Goal: Information Seeking & Learning: Check status

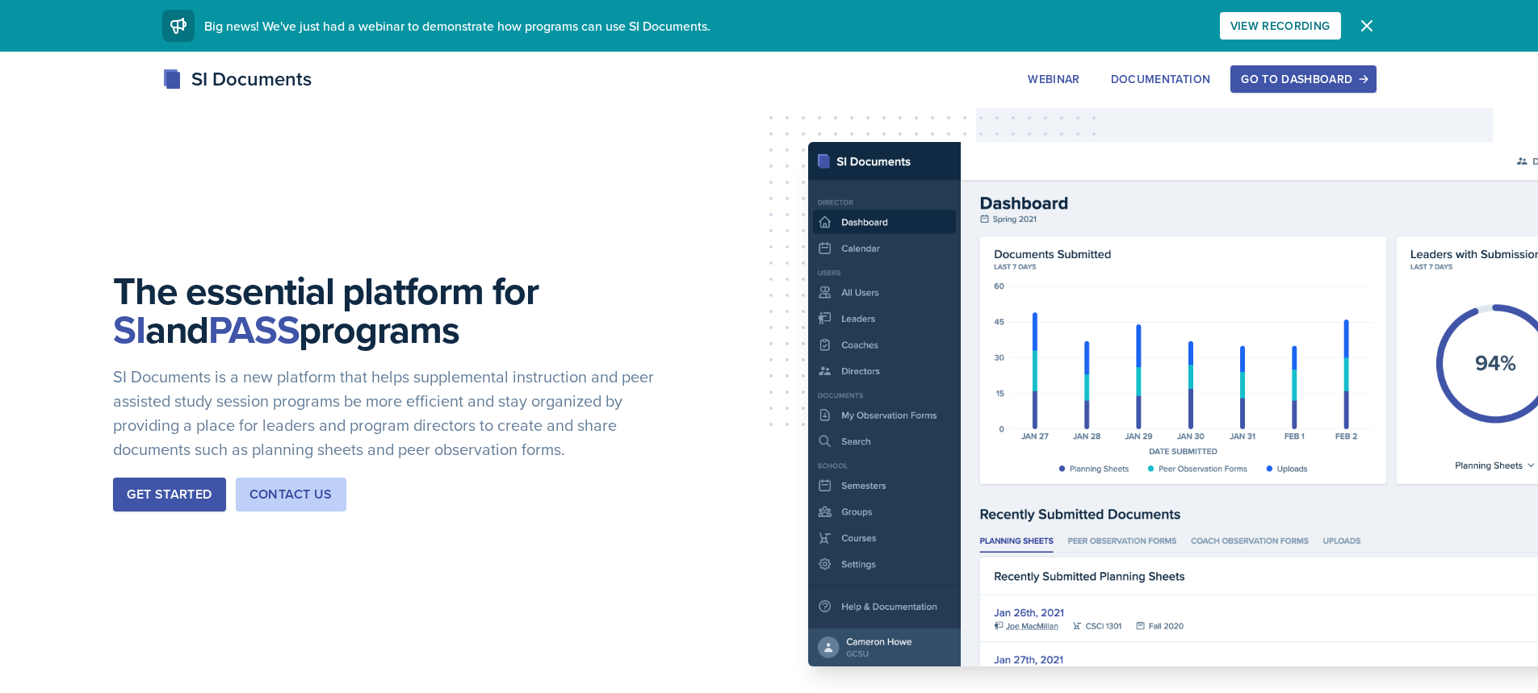
click at [1283, 75] on div "Go to Dashboard" at bounding box center [1303, 79] width 124 height 13
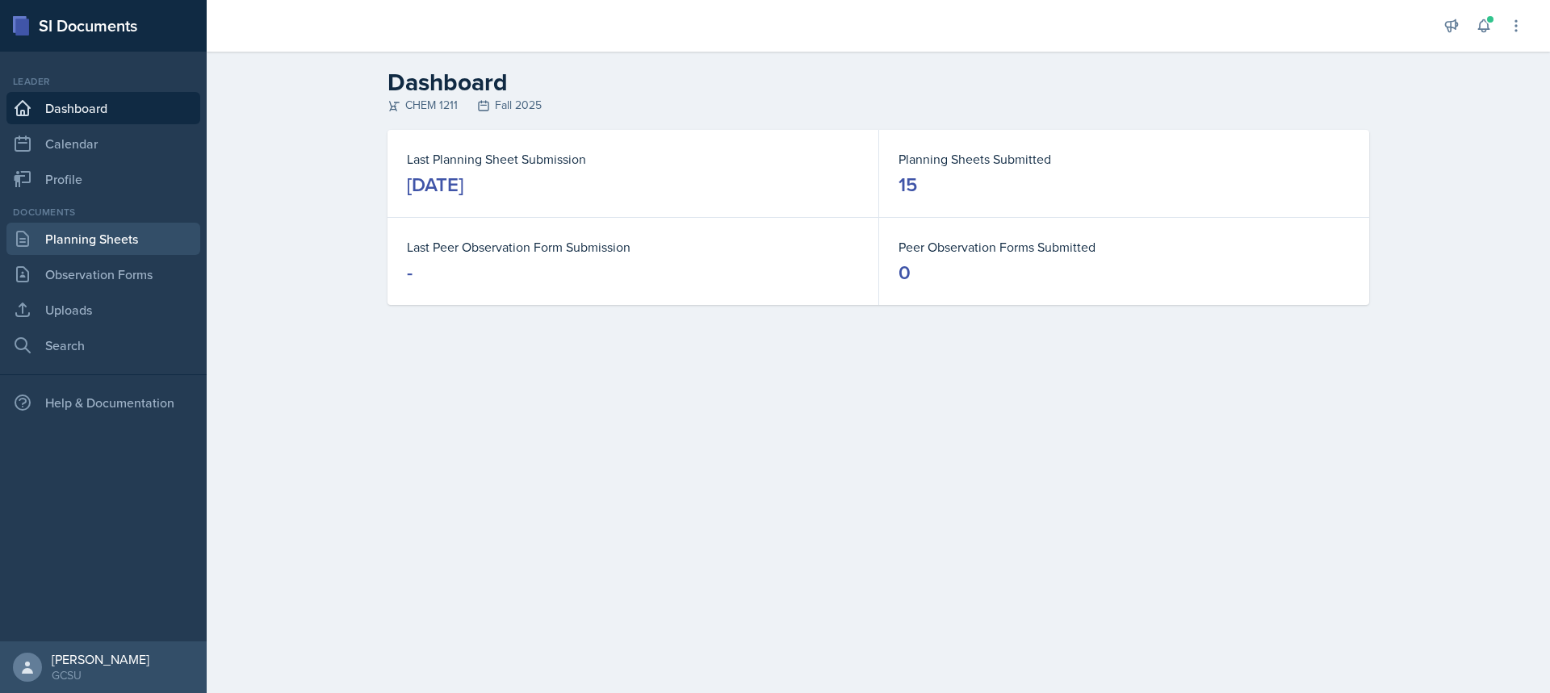
click at [64, 239] on link "Planning Sheets" at bounding box center [103, 239] width 194 height 32
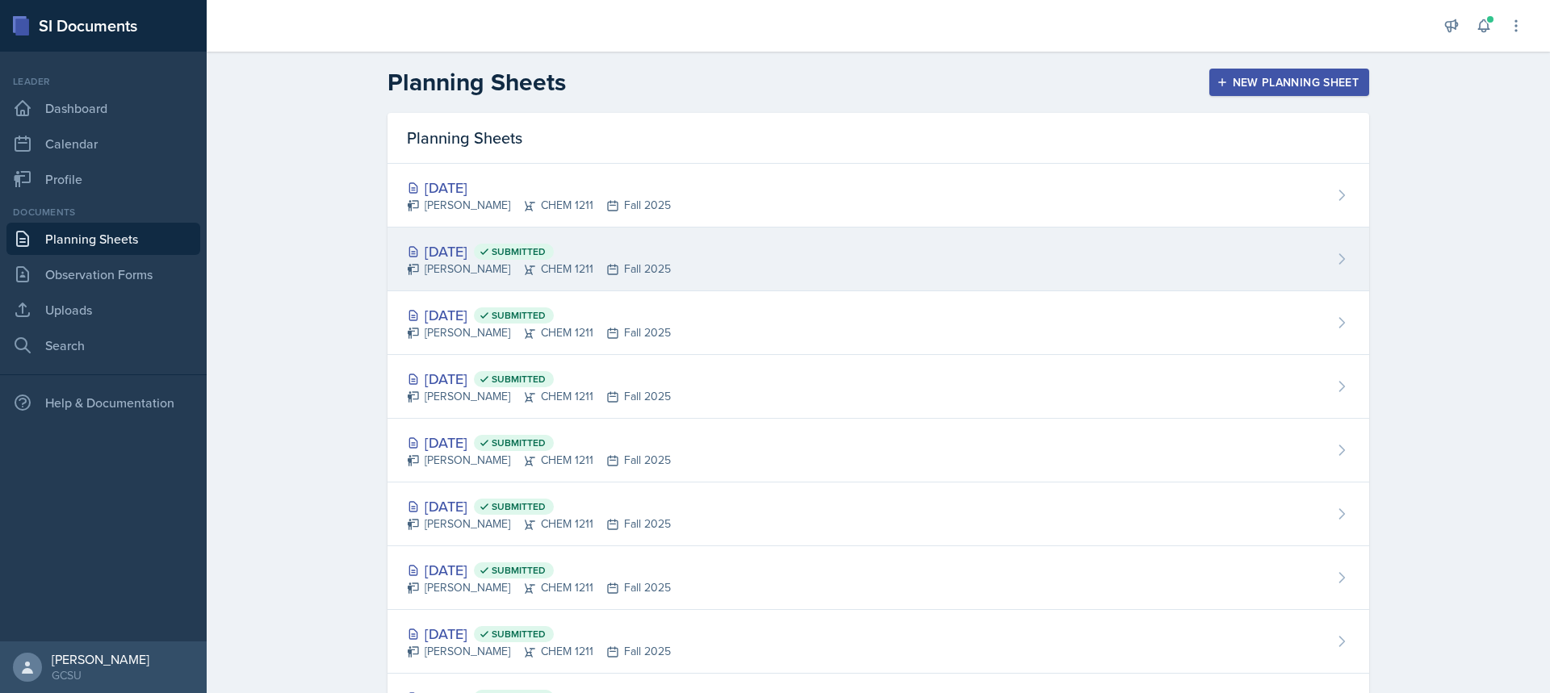
click at [848, 239] on div "[DATE] Submitted [PERSON_NAME] CHEM 1211 Fall 2025" at bounding box center [877, 260] width 981 height 64
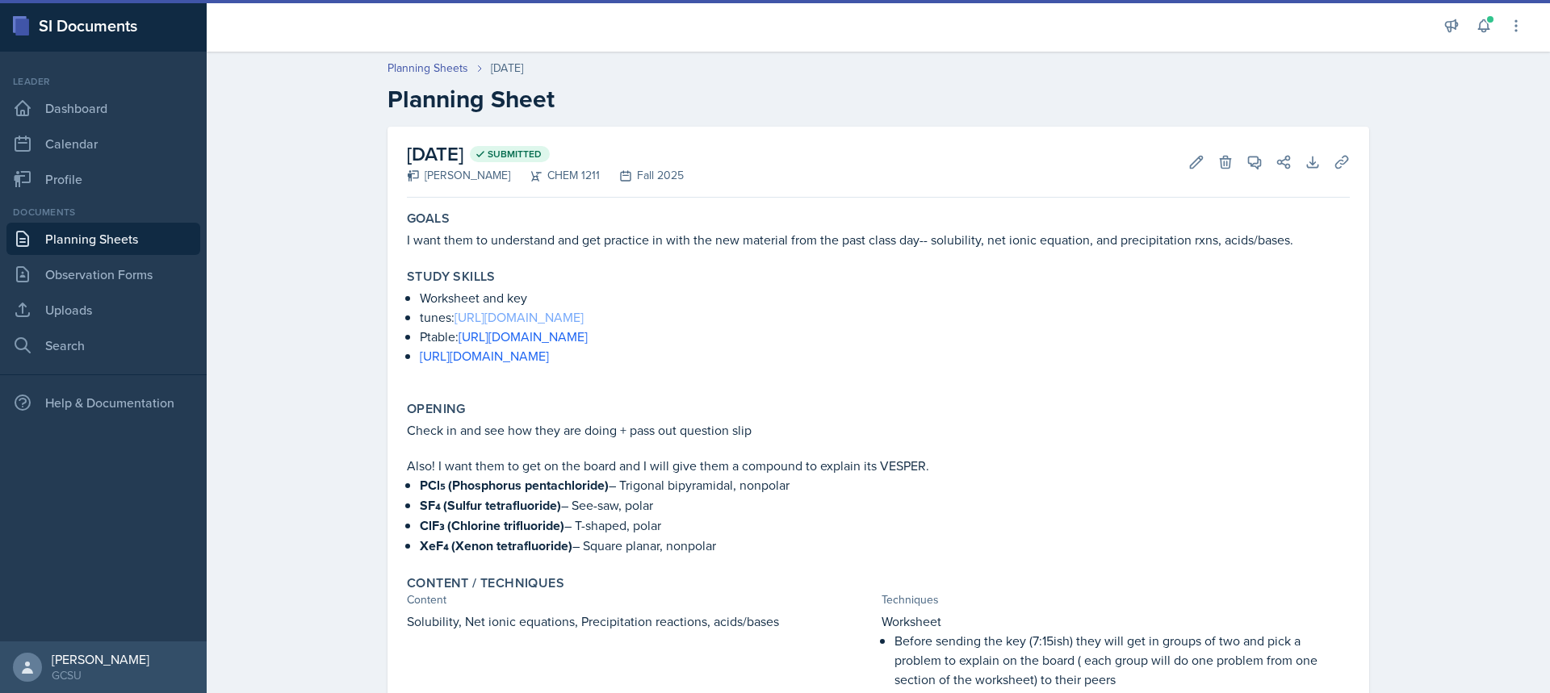
click at [532, 320] on link "[URL][DOMAIN_NAME]" at bounding box center [518, 317] width 129 height 18
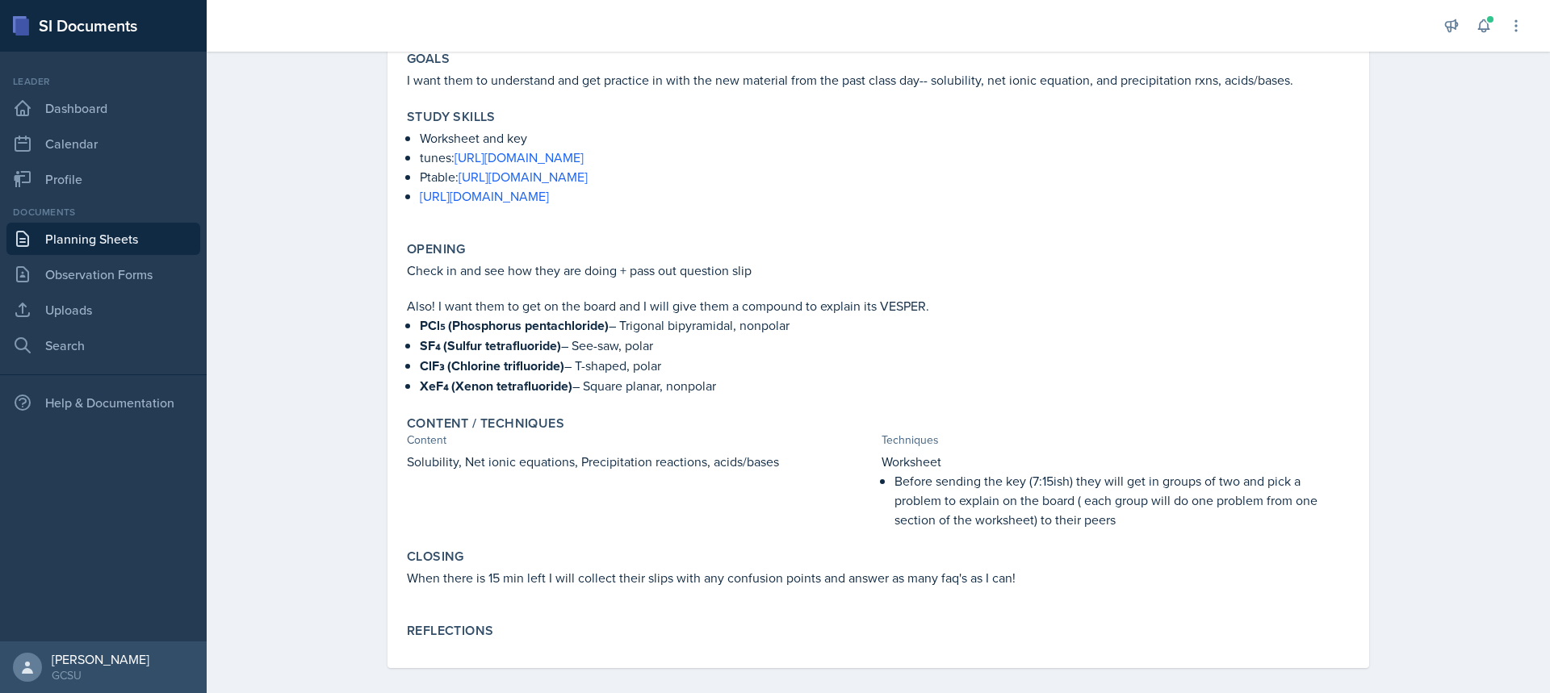
scroll to position [81, 0]
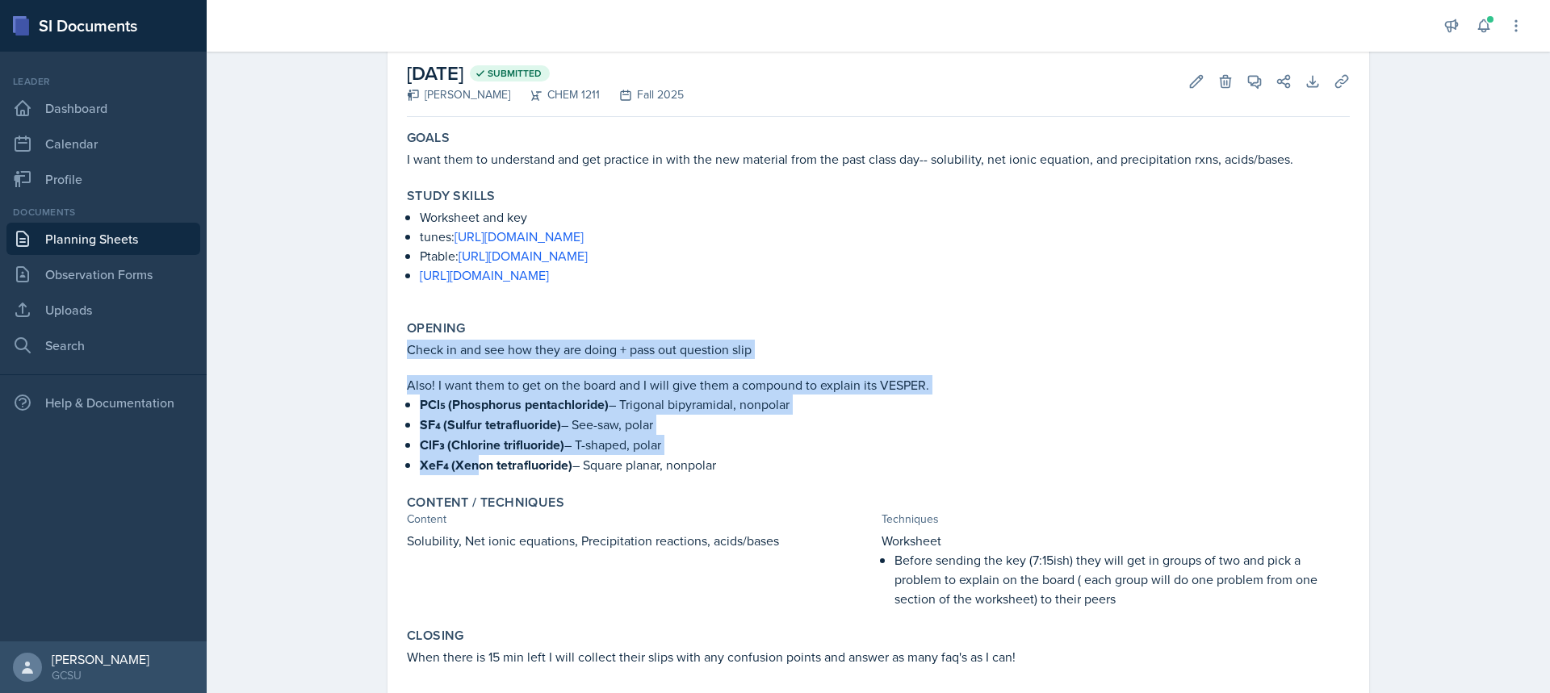
drag, startPoint x: 483, startPoint y: 336, endPoint x: 473, endPoint y: 465, distance: 129.5
click at [473, 465] on div "Opening Check in and see how they are doing + pass out question slip Also! I wa…" at bounding box center [878, 398] width 956 height 168
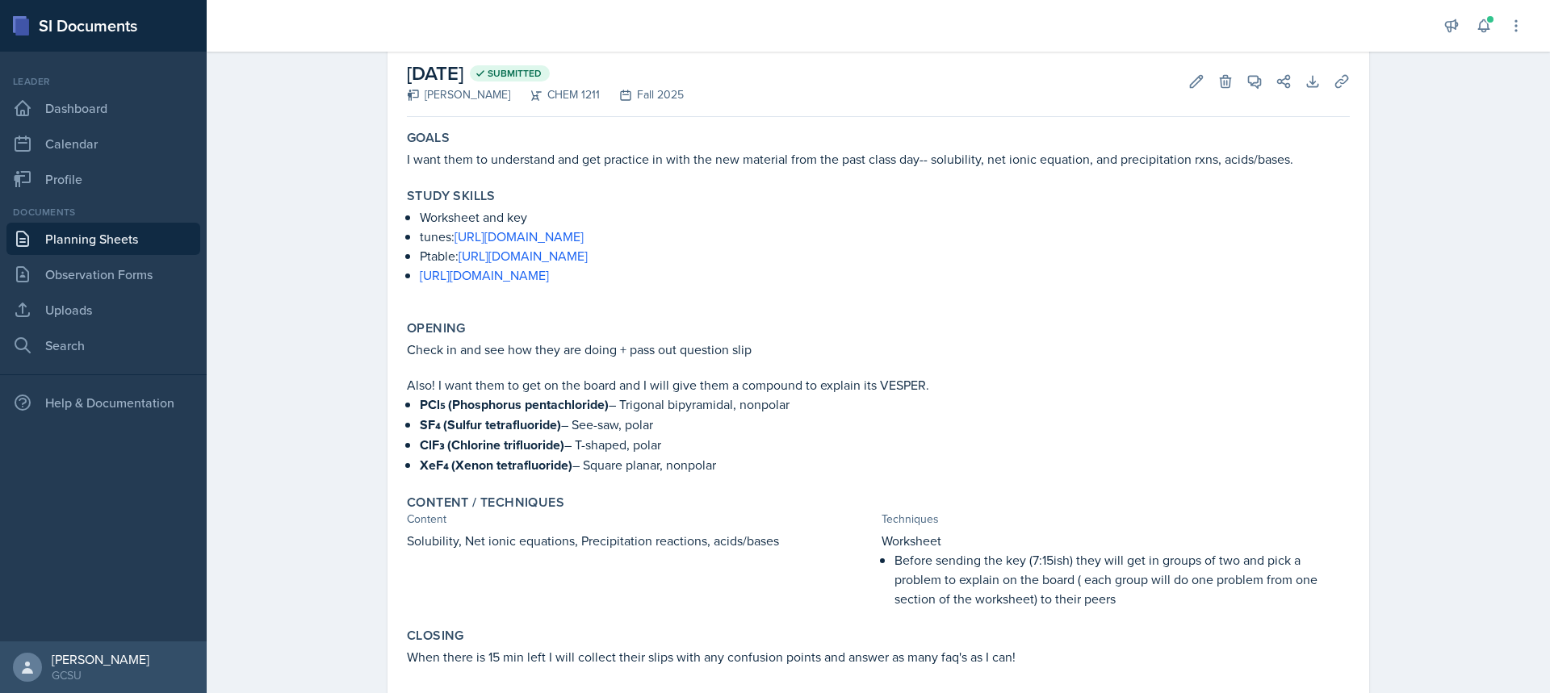
click at [749, 466] on p "XeF₄ (Xenon tetrafluoride) – Square planar, nonpolar" at bounding box center [885, 465] width 930 height 20
click at [745, 458] on p "XeF₄ (Xenon tetrafluoride) – Square planar, nonpolar" at bounding box center [885, 465] width 930 height 20
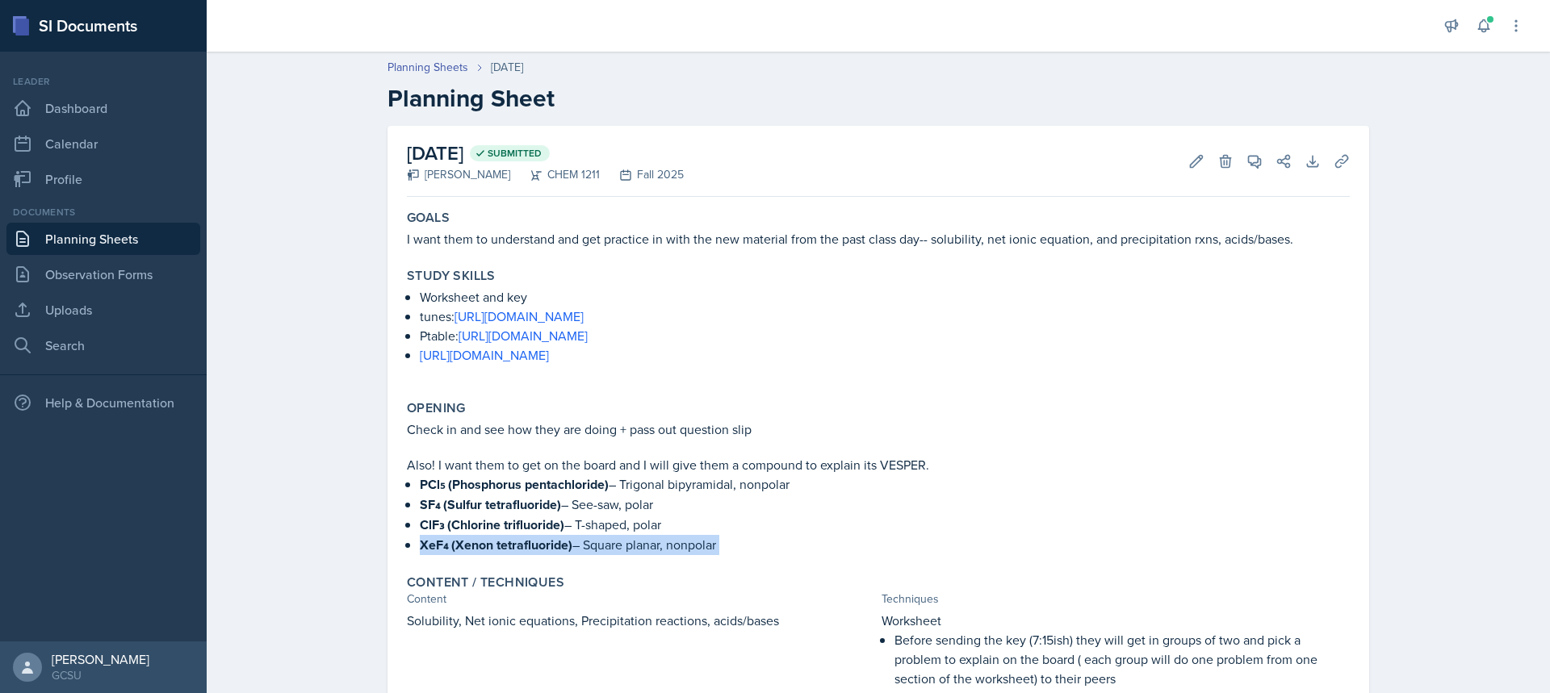
scroll to position [0, 0]
click at [121, 271] on link "Observation Forms" at bounding box center [103, 274] width 194 height 32
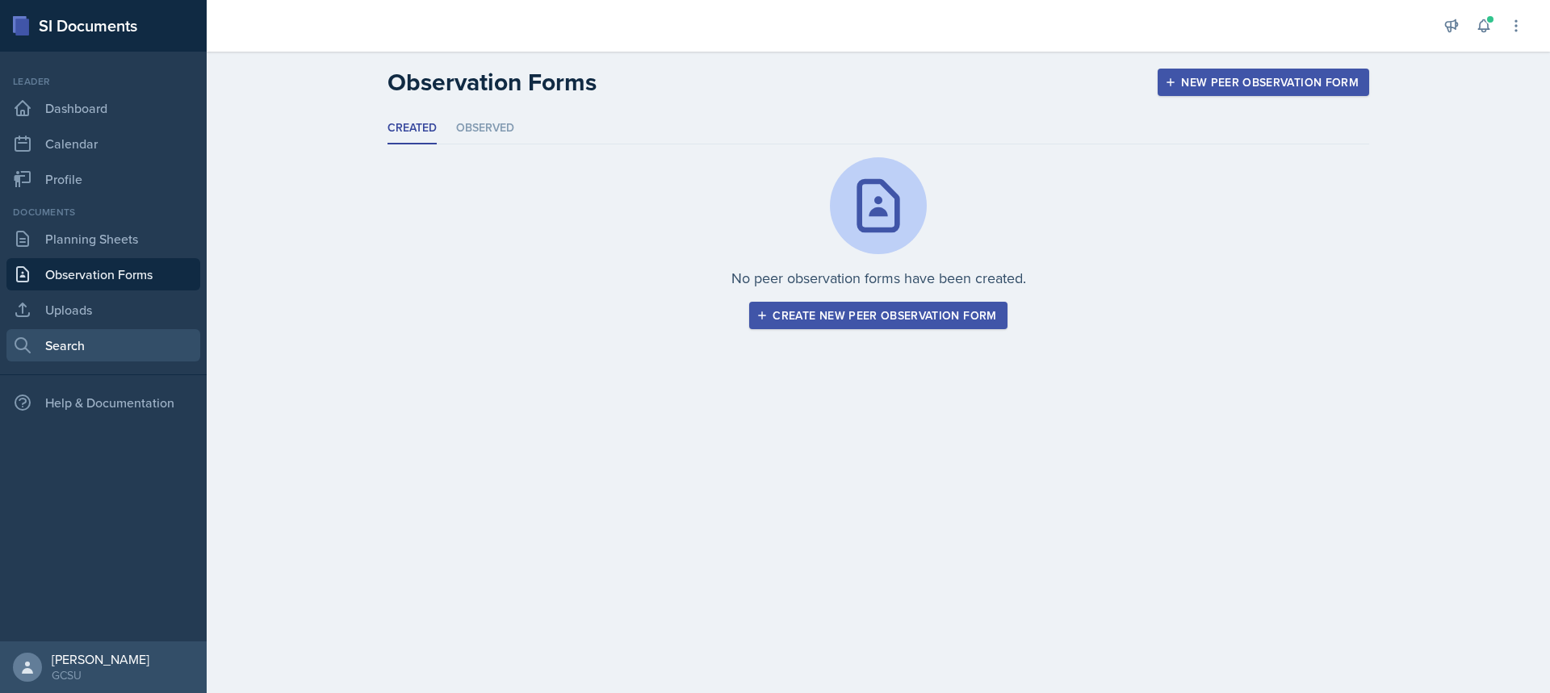
click at [112, 329] on link "Search" at bounding box center [103, 345] width 194 height 32
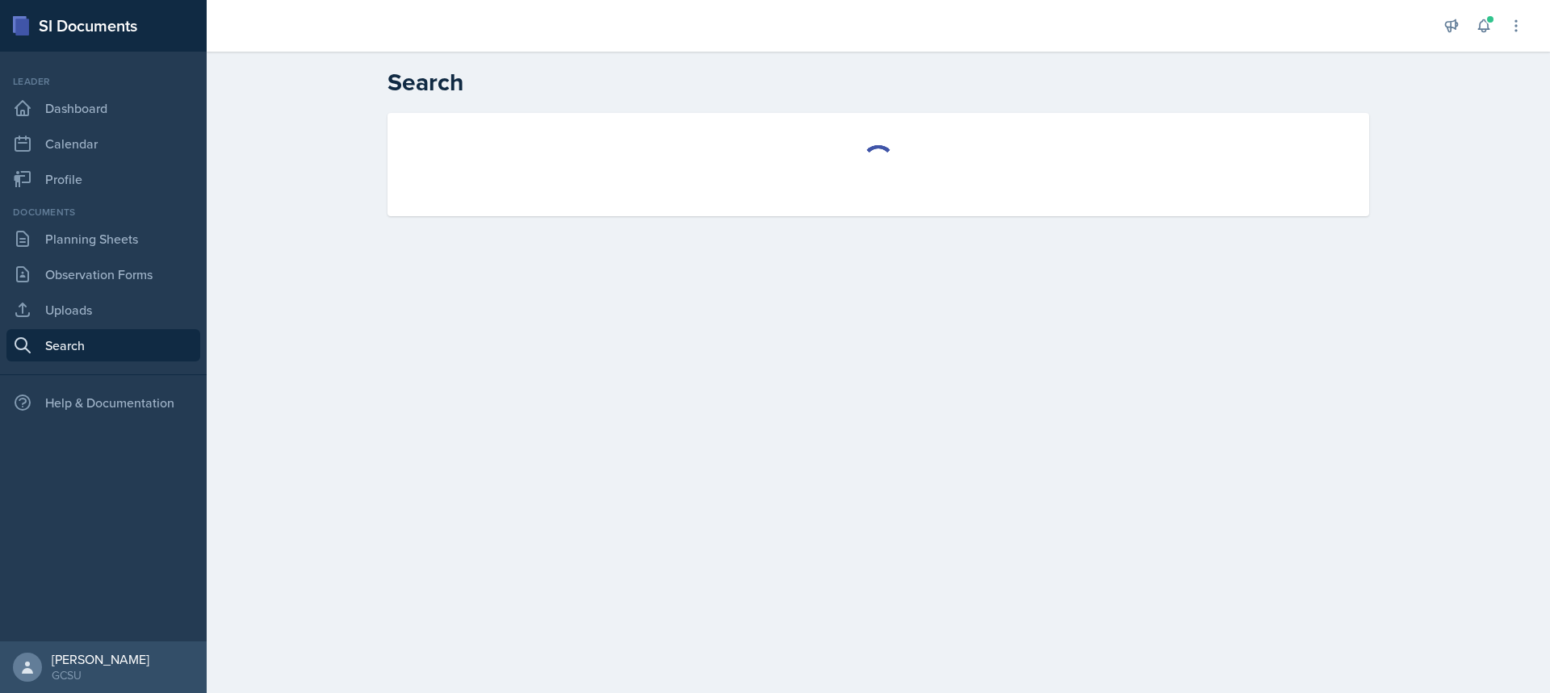
select select "all"
select select "1"
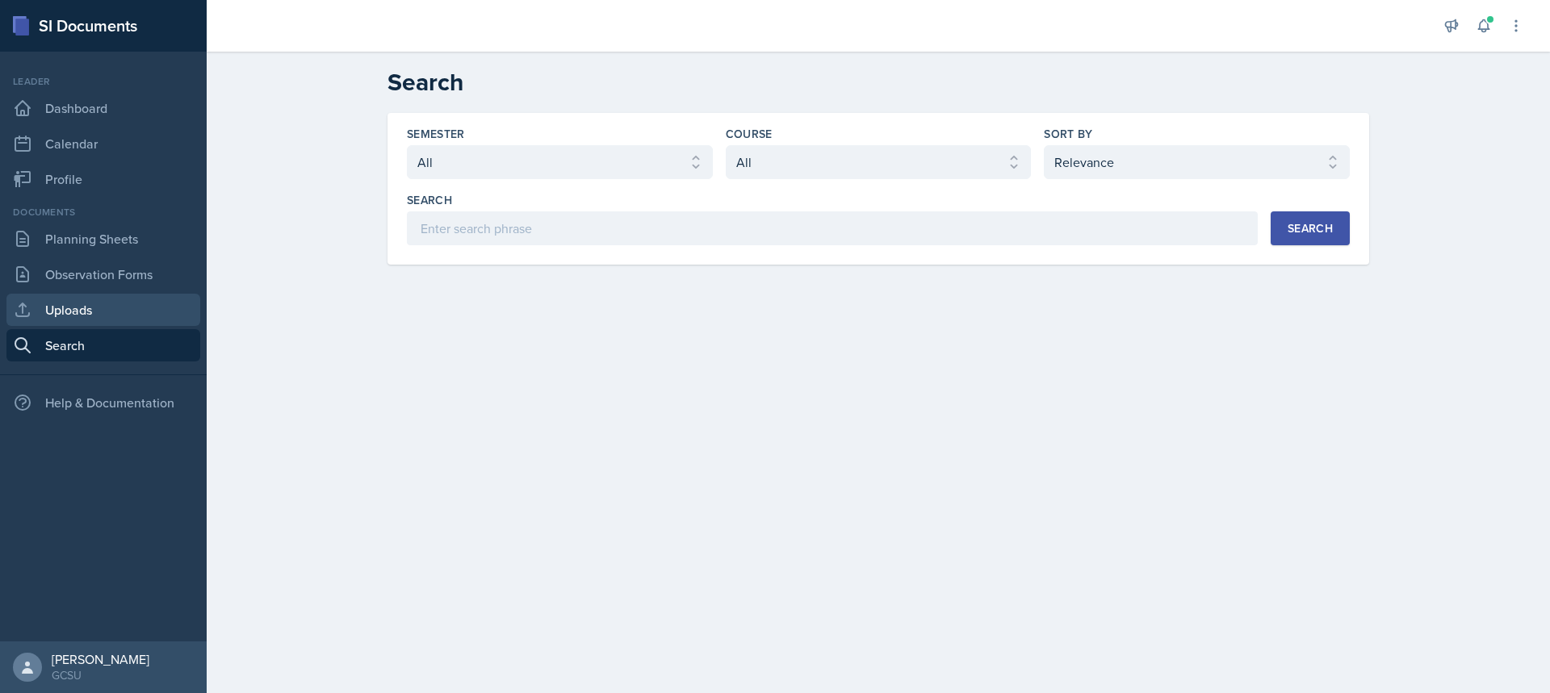
click at [131, 322] on link "Uploads" at bounding box center [103, 310] width 194 height 32
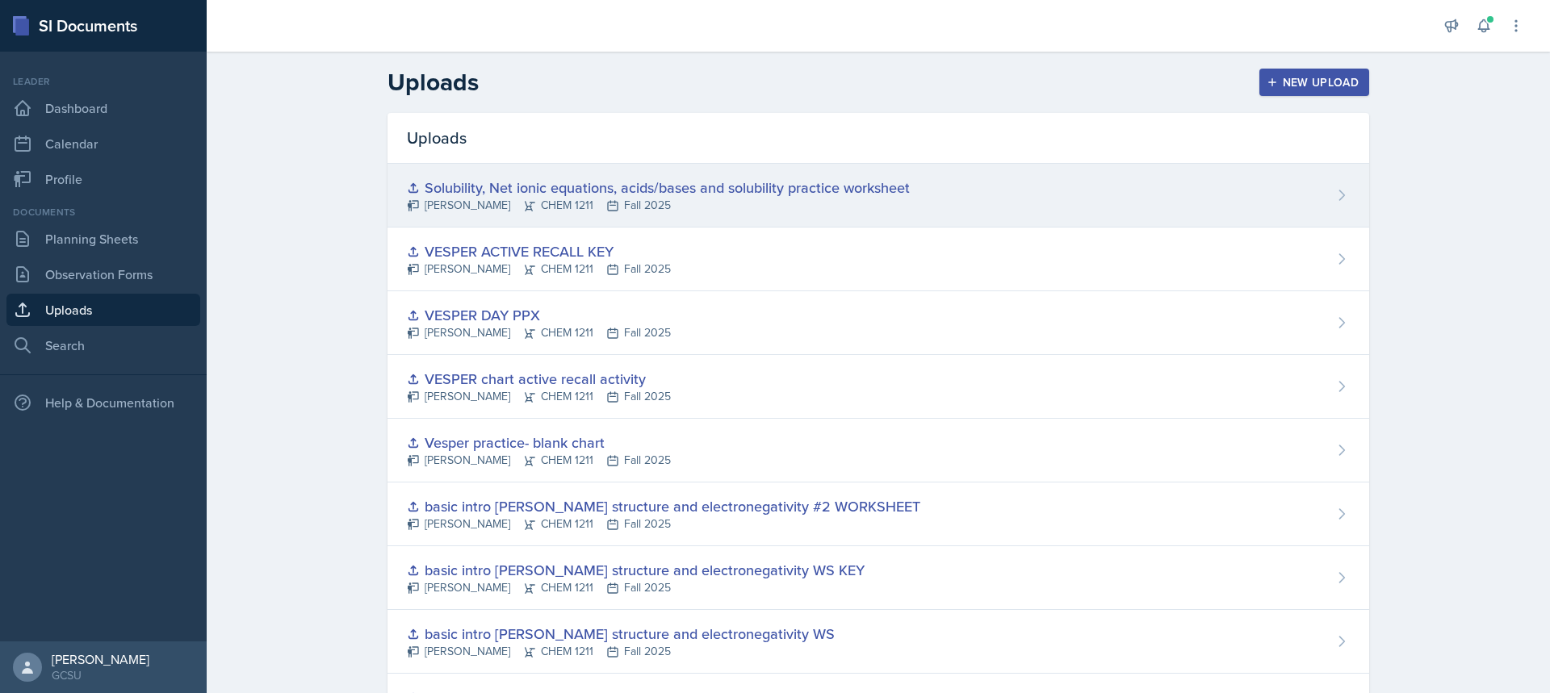
click at [606, 202] on icon at bounding box center [612, 205] width 13 height 13
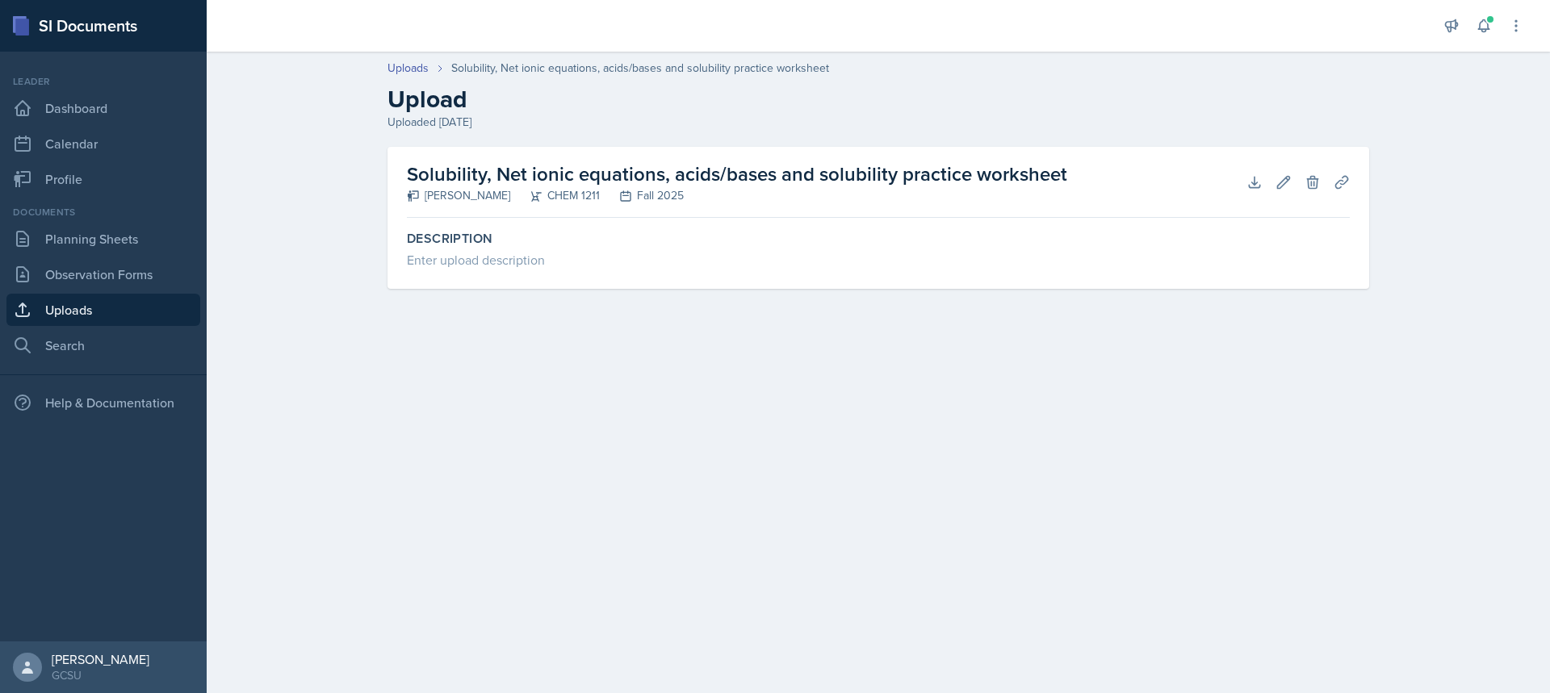
click at [86, 299] on link "Uploads" at bounding box center [103, 310] width 194 height 32
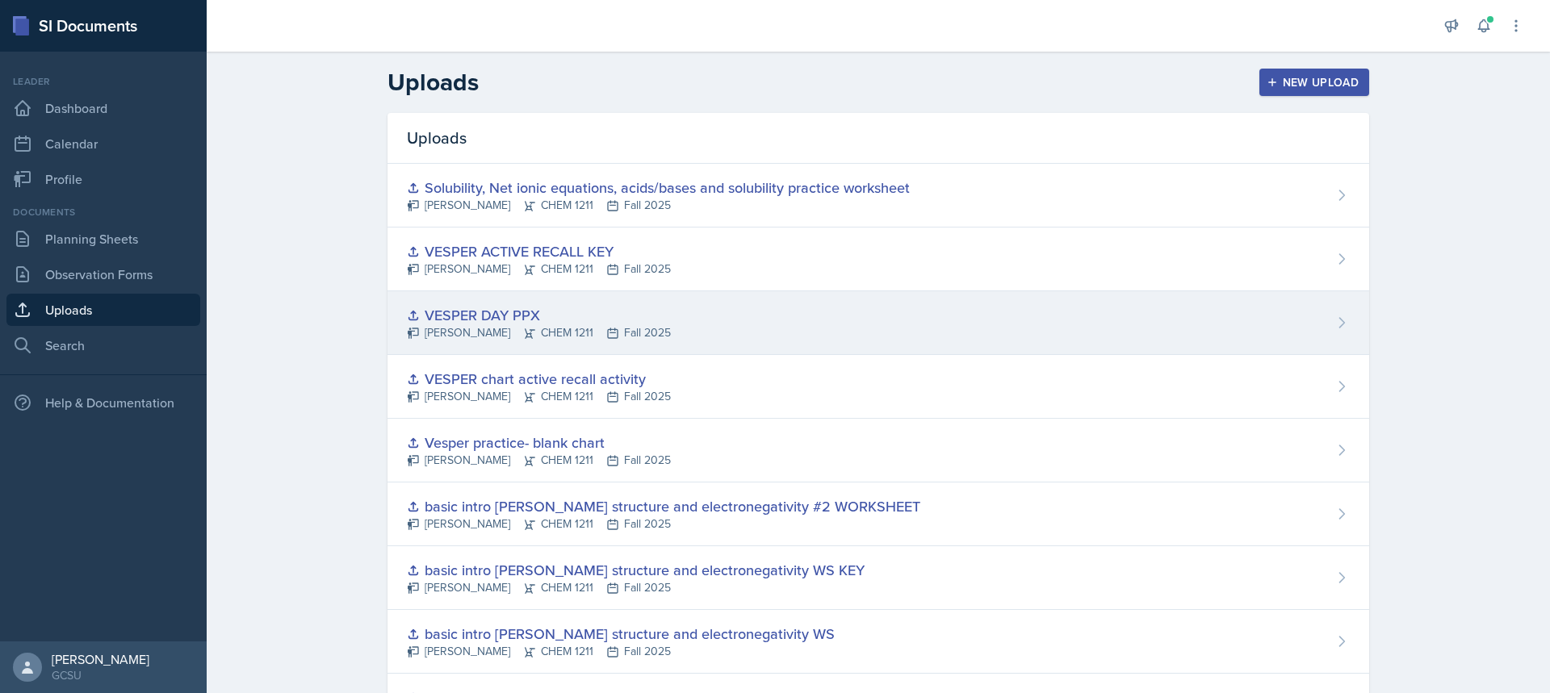
click at [788, 333] on div "VESPER DAY PPX [PERSON_NAME] CHEM 1211 Fall 2025" at bounding box center [877, 323] width 981 height 64
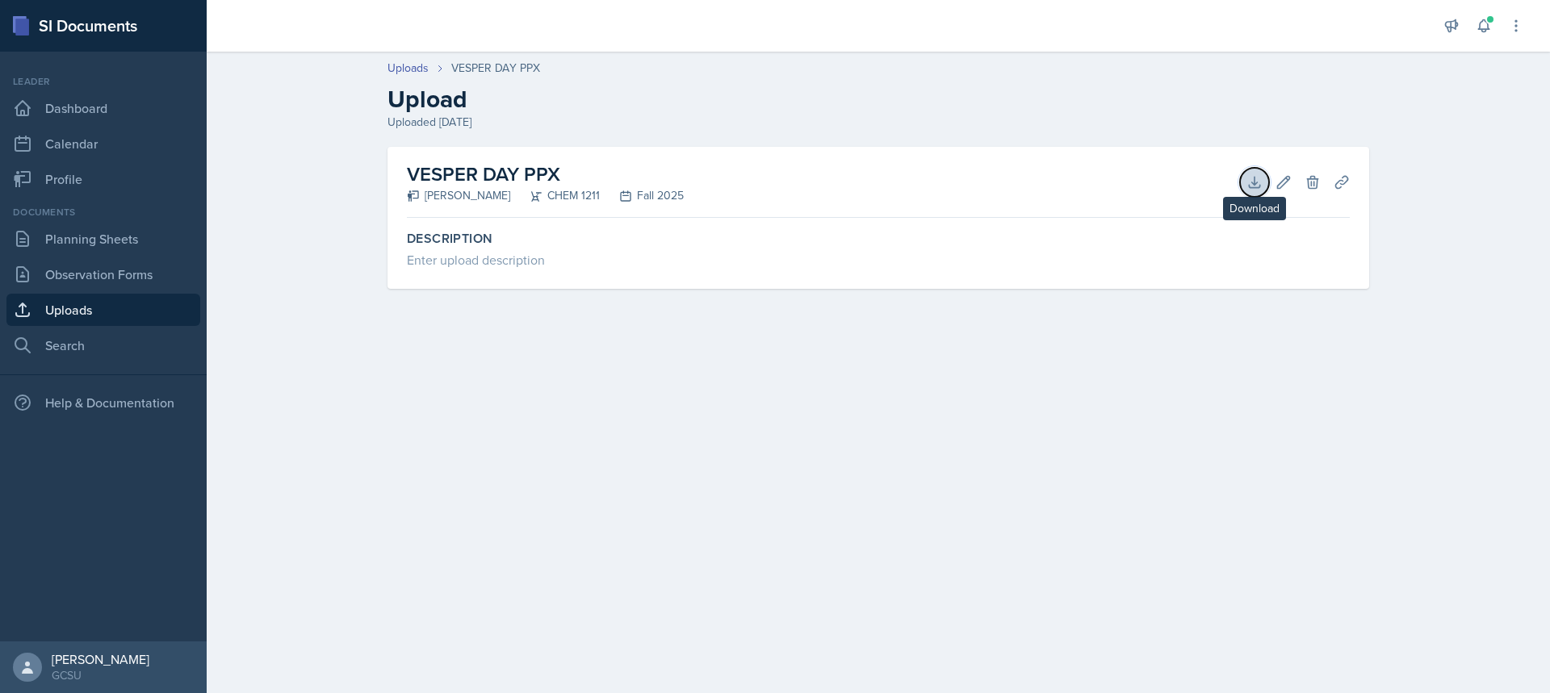
click at [1251, 187] on icon at bounding box center [1254, 182] width 10 height 10
click at [77, 244] on link "Planning Sheets" at bounding box center [103, 239] width 194 height 32
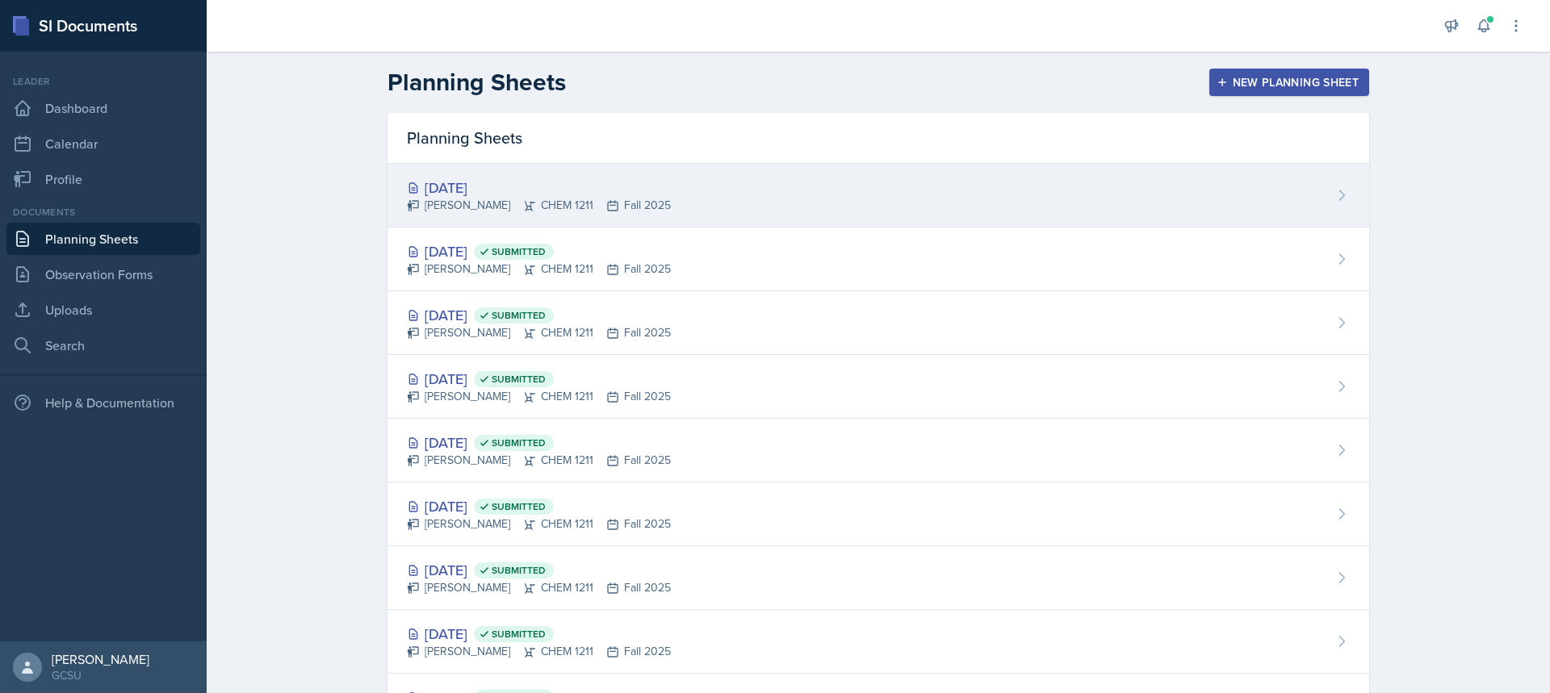
click at [534, 178] on div "[DATE]" at bounding box center [539, 188] width 264 height 22
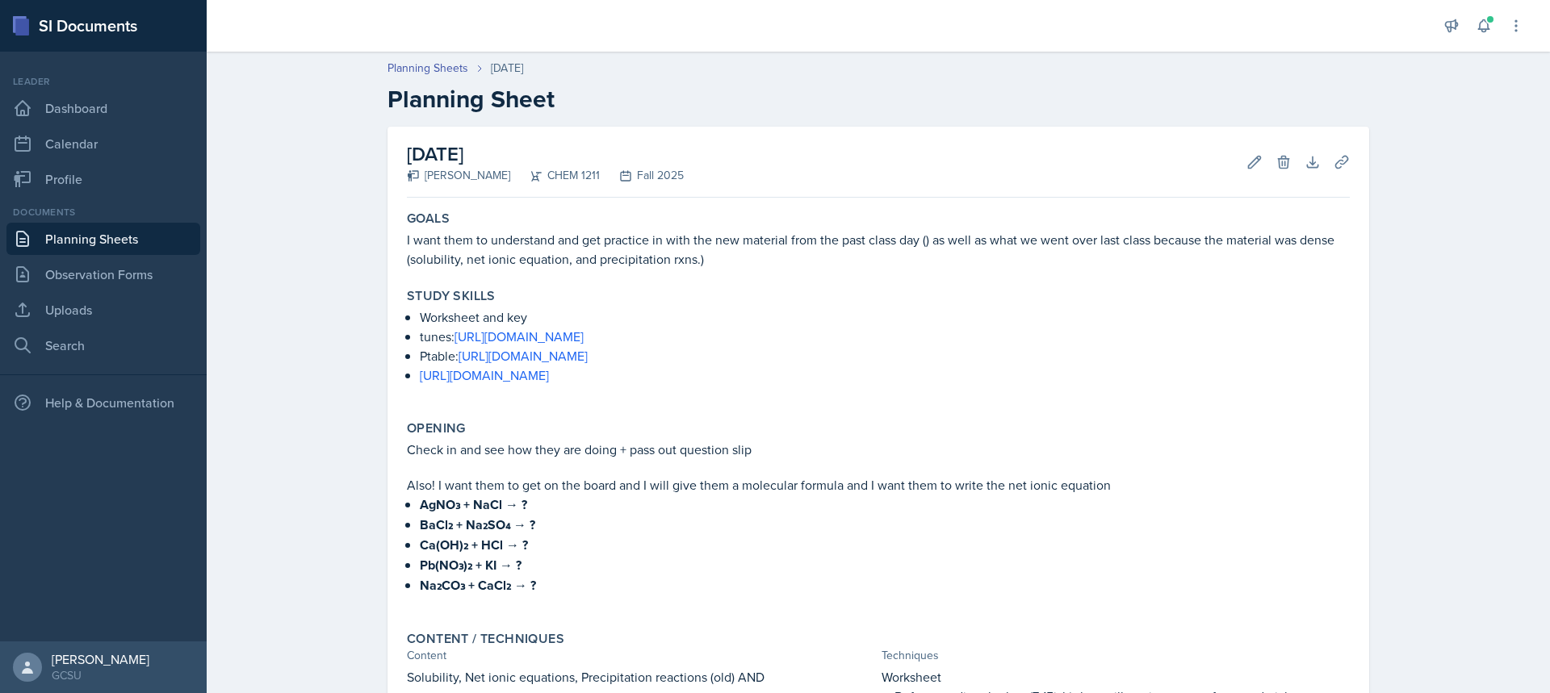
click at [119, 236] on link "Planning Sheets" at bounding box center [103, 239] width 194 height 32
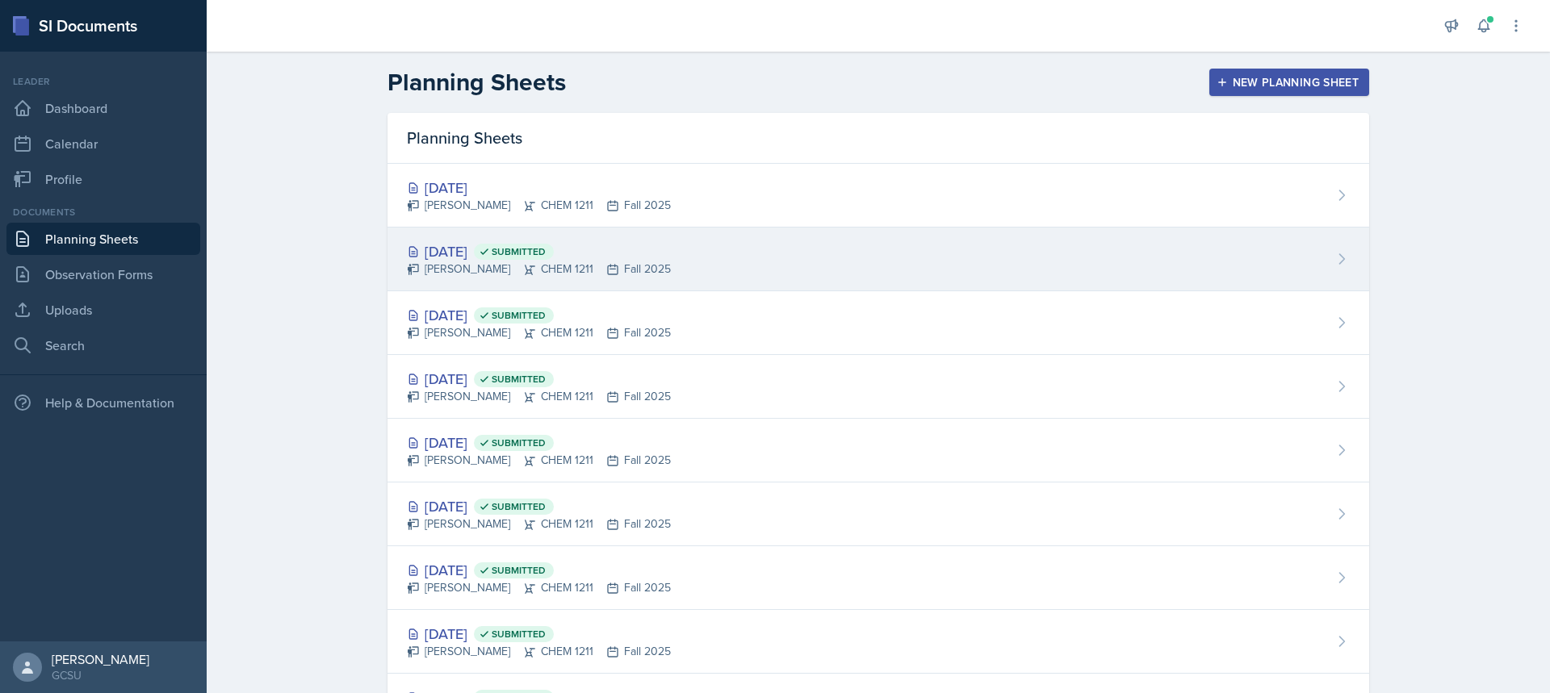
click at [466, 257] on div "[DATE] Submitted" at bounding box center [539, 252] width 264 height 22
